Goal: Transaction & Acquisition: Purchase product/service

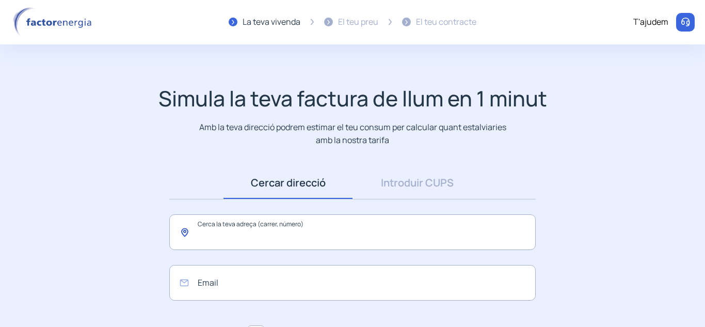
click at [254, 240] on input "text" at bounding box center [352, 232] width 366 height 36
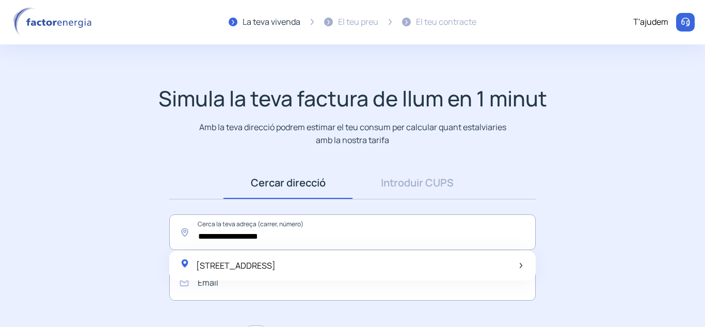
click at [276, 268] on span "[STREET_ADDRESS]" at bounding box center [235, 265] width 79 height 11
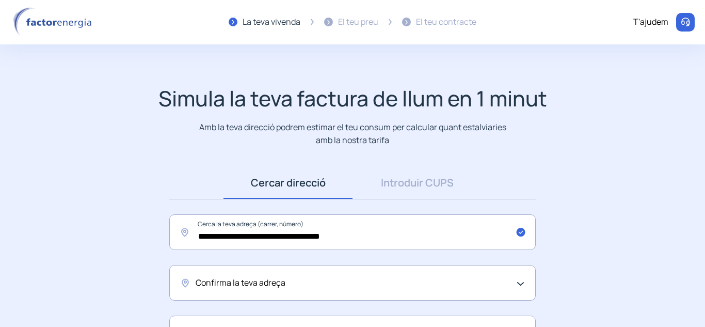
click at [525, 281] on div "Confirma la teva adreça" at bounding box center [352, 283] width 366 height 36
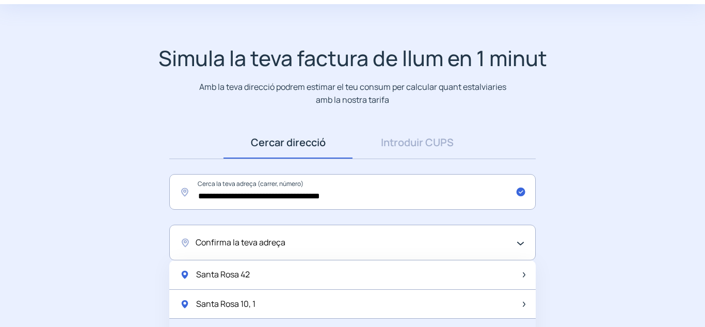
scroll to position [103, 0]
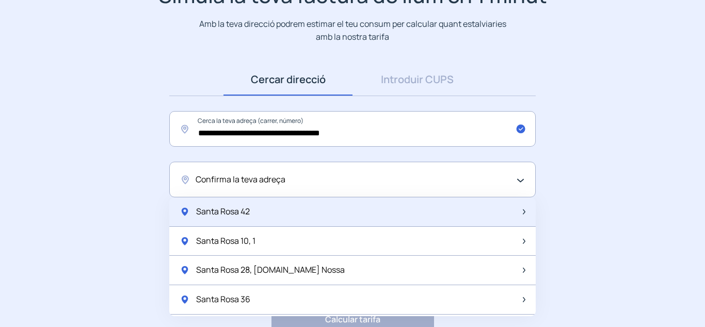
click at [250, 206] on span "Santa Rosa 42" at bounding box center [223, 211] width 54 height 13
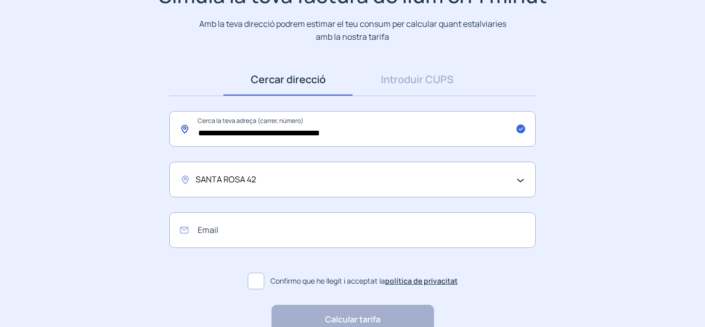
click at [388, 138] on input "**********" at bounding box center [352, 129] width 366 height 36
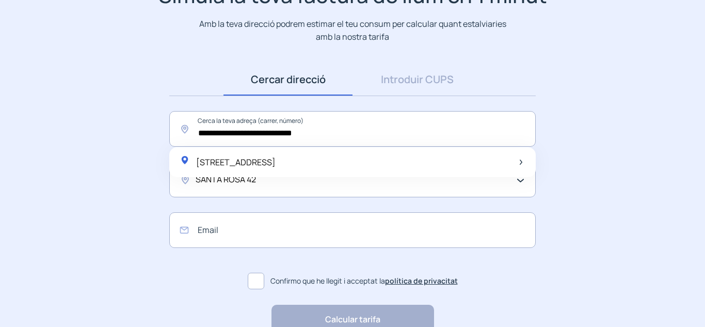
click at [276, 162] on span "[STREET_ADDRESS]" at bounding box center [235, 161] width 79 height 11
type input "**********"
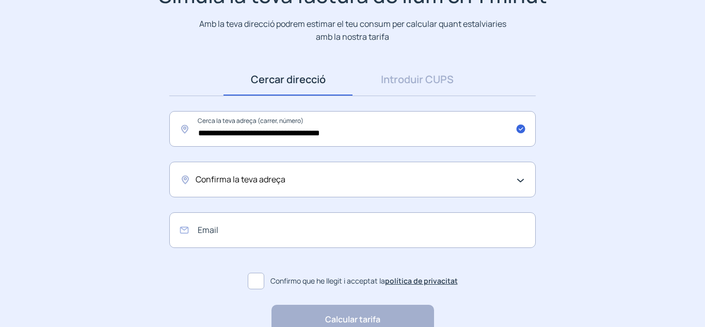
click at [292, 186] on div "Confirma la teva adreça" at bounding box center [352, 180] width 366 height 36
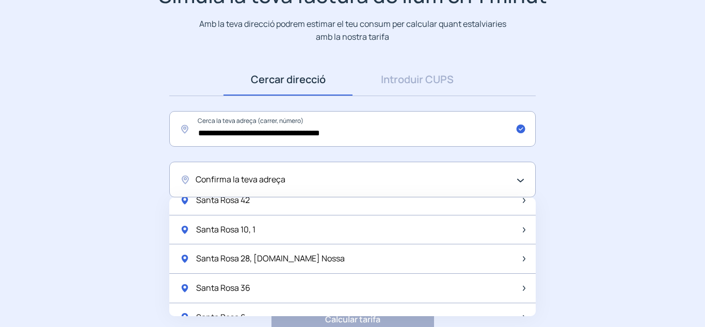
scroll to position [0, 0]
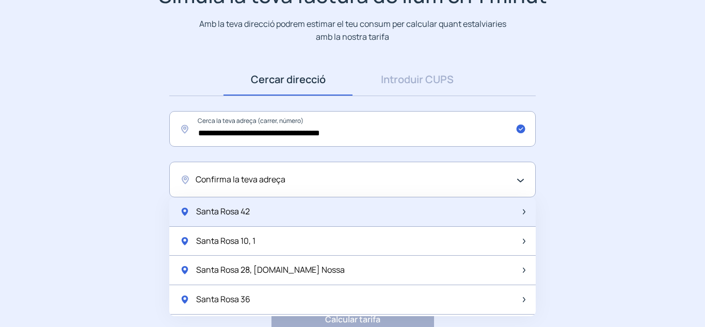
click at [257, 205] on div "Santa Rosa 42" at bounding box center [352, 211] width 366 height 29
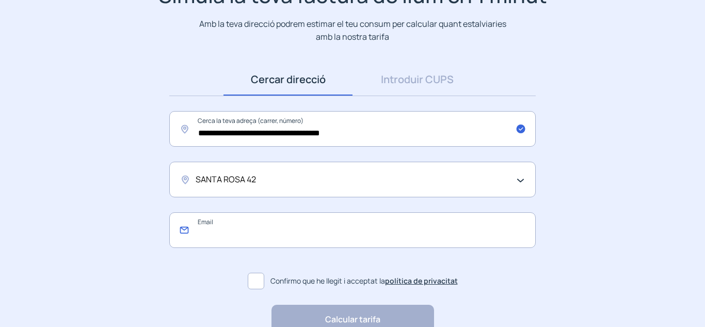
click at [352, 217] on input "email" at bounding box center [352, 230] width 366 height 36
type input "**********"
click at [252, 276] on span at bounding box center [256, 281] width 17 height 17
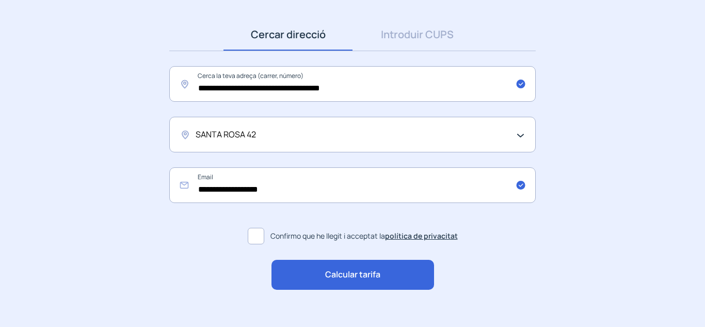
scroll to position [163, 0]
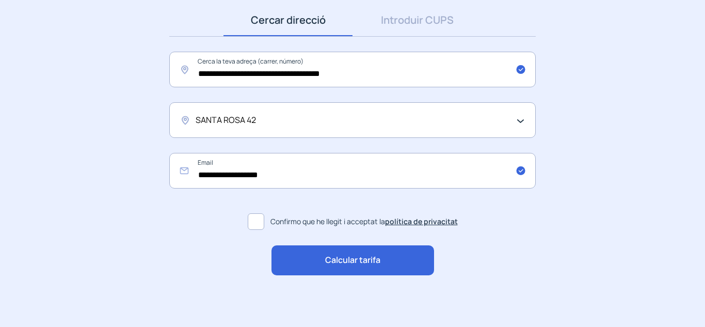
click at [334, 258] on span "Calcular tarifa" at bounding box center [352, 259] width 55 height 13
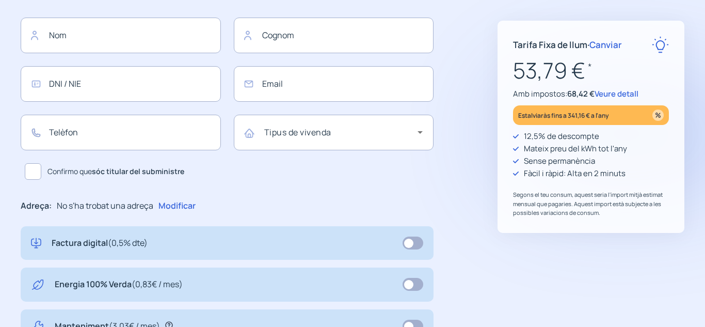
type input "**********"
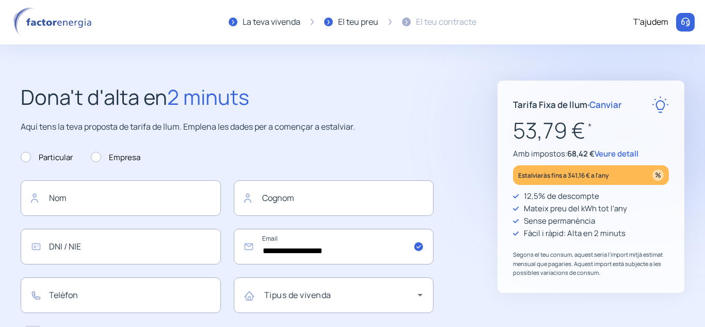
scroll to position [52, 0]
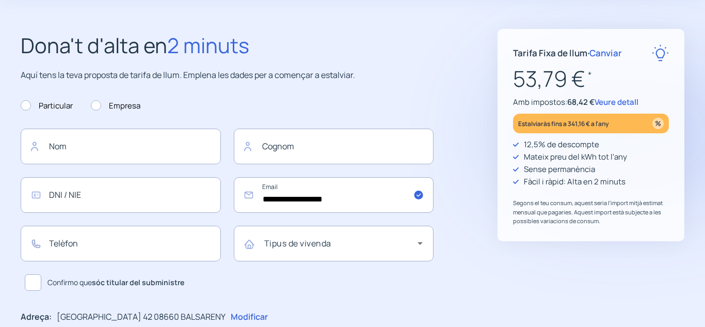
click at [615, 100] on span "Veure detall" at bounding box center [617, 102] width 44 height 11
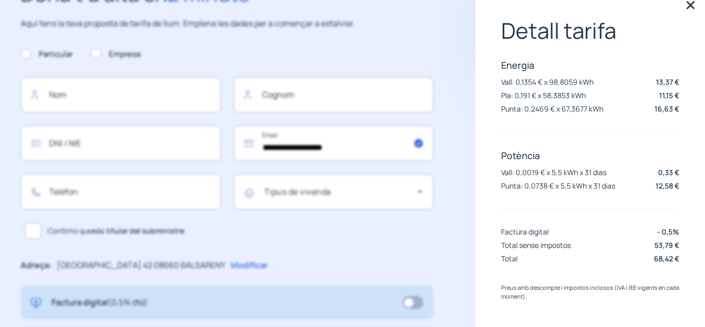
scroll to position [0, 0]
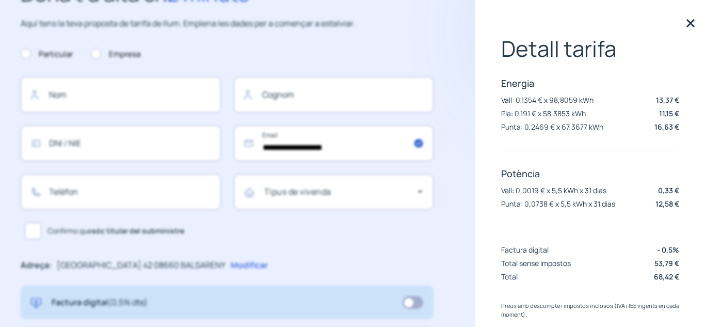
click at [683, 20] on img at bounding box center [690, 22] width 15 height 15
